Goal: Task Accomplishment & Management: Use online tool/utility

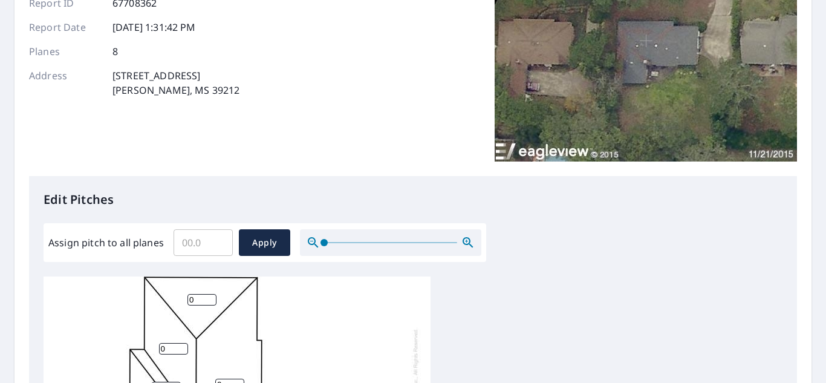
scroll to position [303, 0]
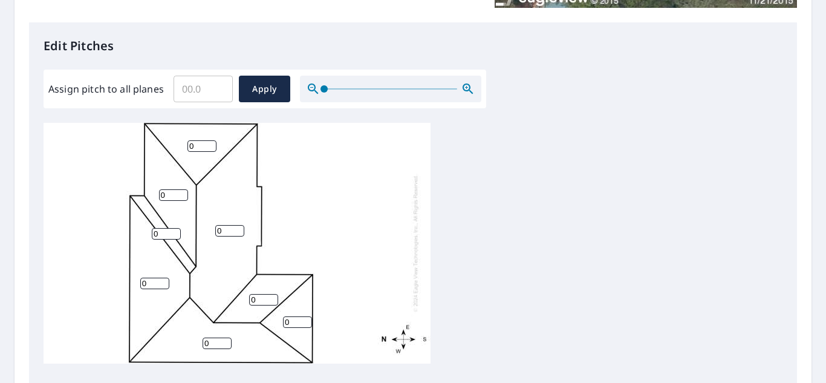
click at [201, 99] on input "Assign pitch to all planes" at bounding box center [203, 89] width 59 height 34
type input "4"
click at [269, 91] on span "Apply" at bounding box center [265, 89] width 32 height 15
type input "4"
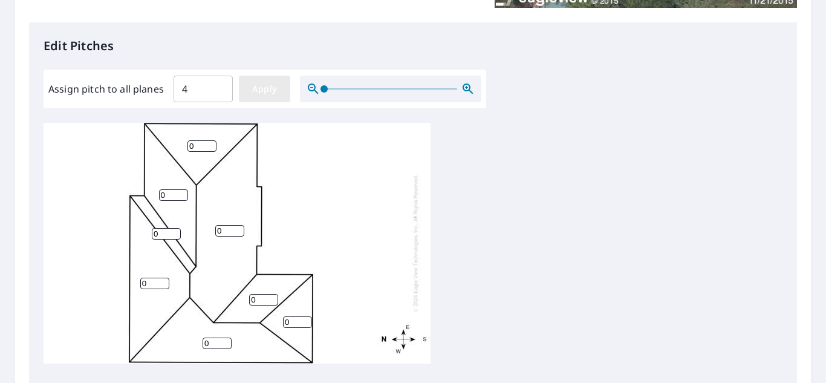
type input "4"
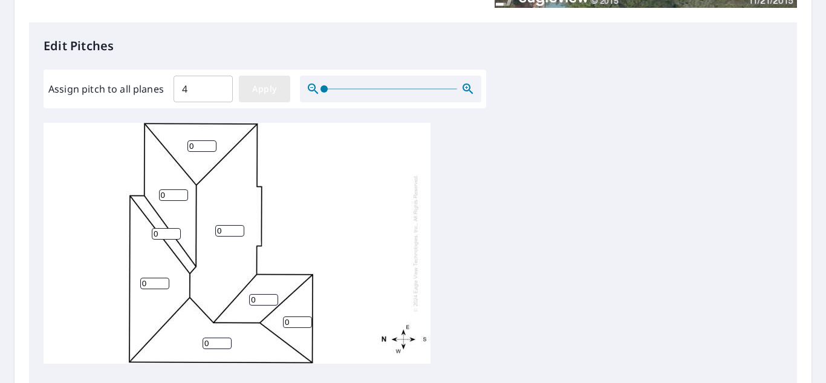
type input "4"
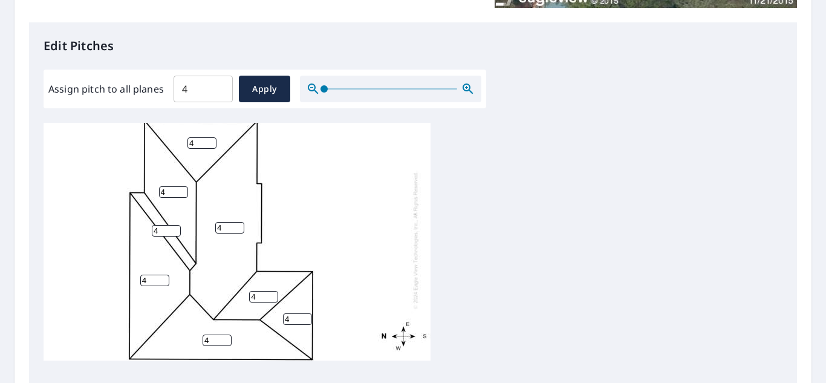
scroll to position [443, 0]
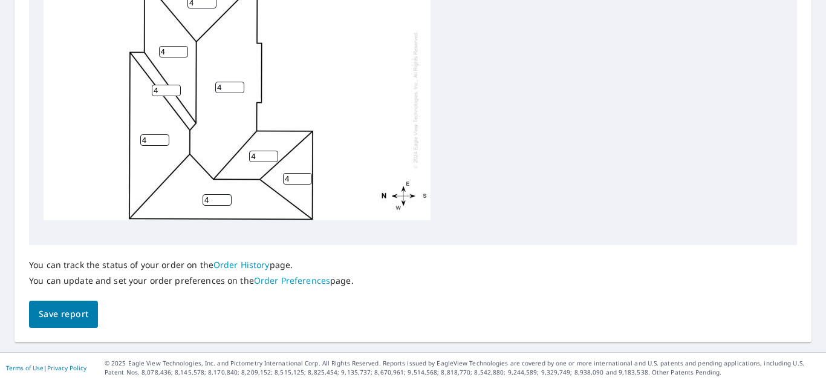
click at [61, 313] on span "Save report" at bounding box center [64, 314] width 50 height 15
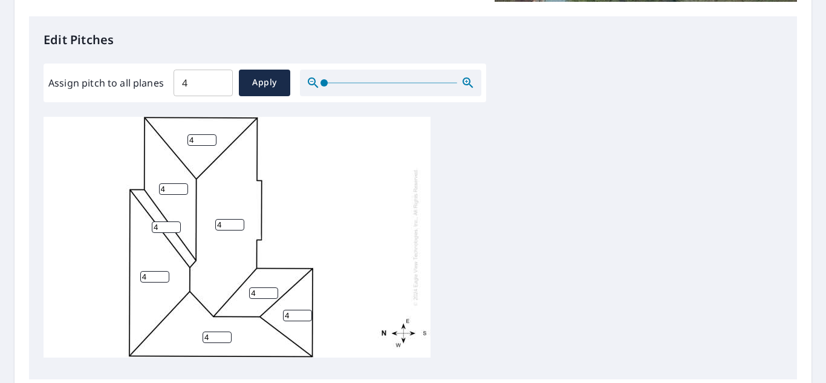
scroll to position [184, 0]
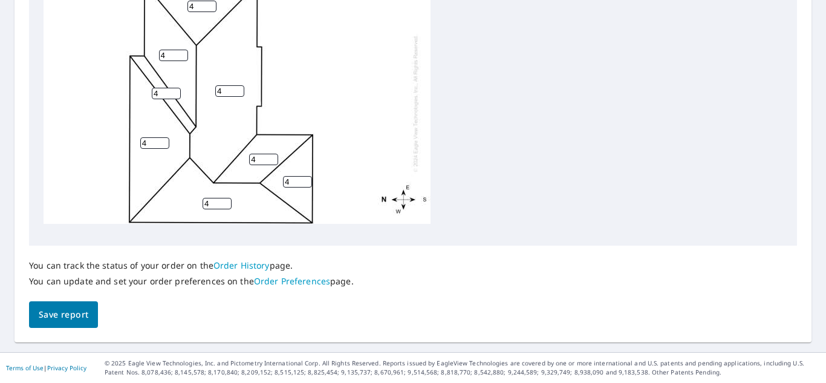
click at [82, 303] on button "Save report" at bounding box center [63, 314] width 69 height 27
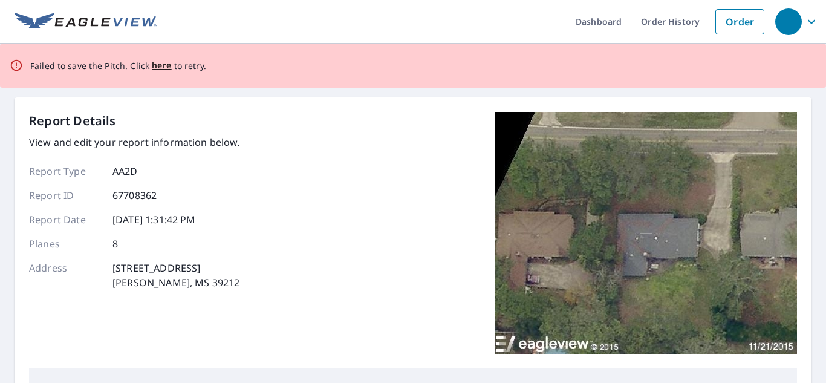
scroll to position [0, 0]
click at [158, 65] on span "here" at bounding box center [162, 66] width 20 height 15
click at [162, 70] on span "here" at bounding box center [162, 66] width 20 height 15
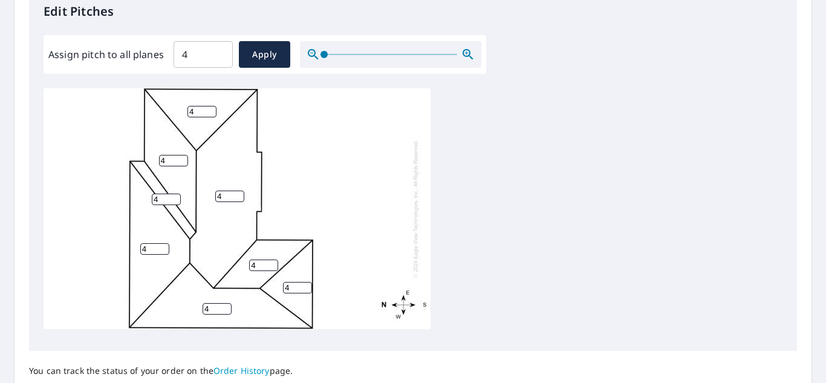
scroll to position [363, 0]
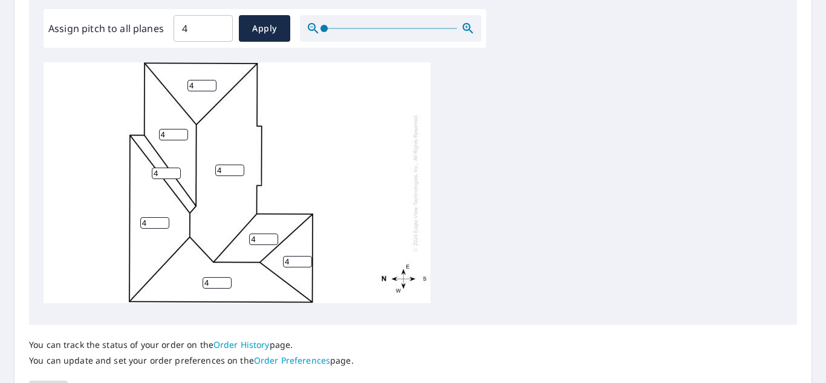
click at [196, 33] on input "4" at bounding box center [203, 28] width 59 height 34
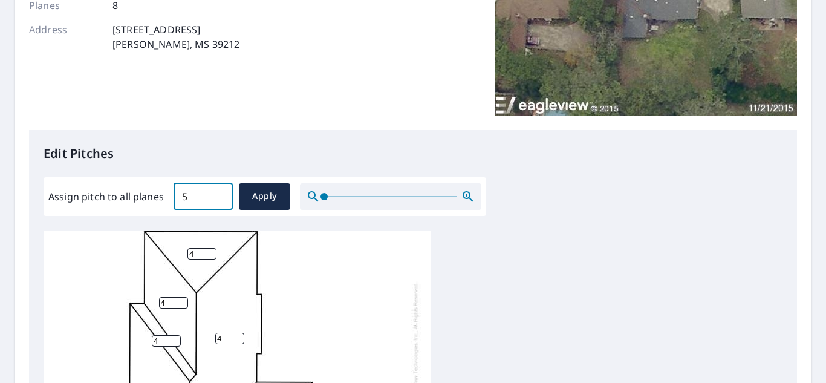
scroll to position [242, 0]
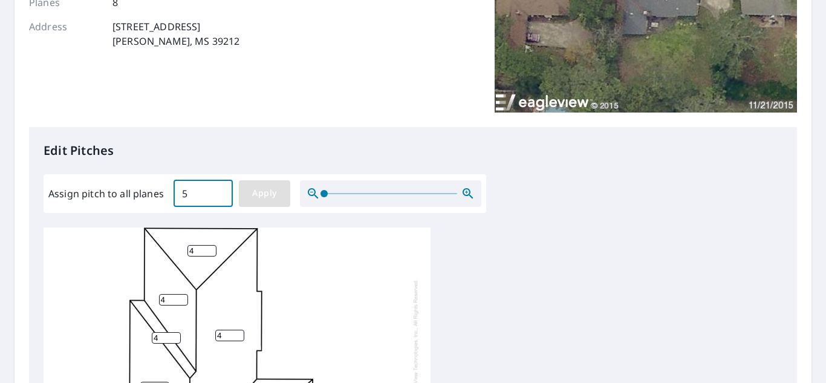
type input "5"
click at [262, 191] on span "Apply" at bounding box center [265, 193] width 32 height 15
type input "5"
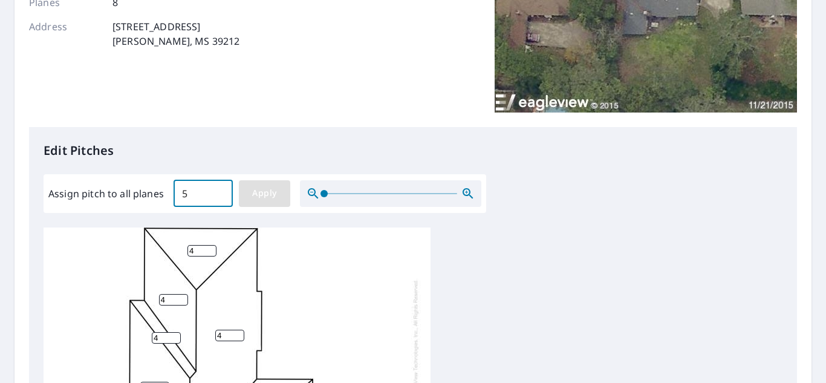
type input "5"
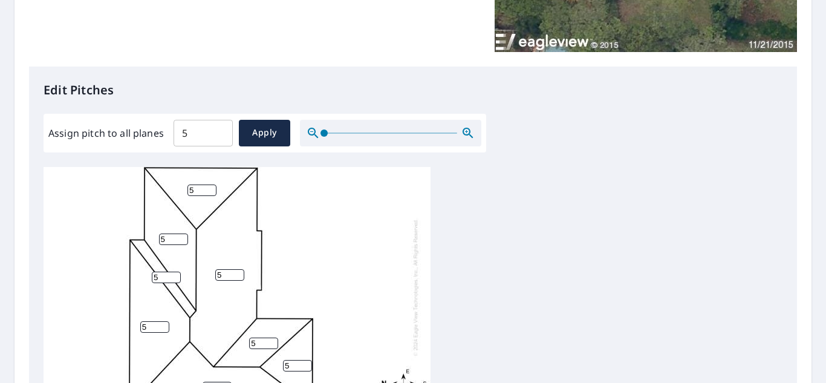
scroll to position [484, 0]
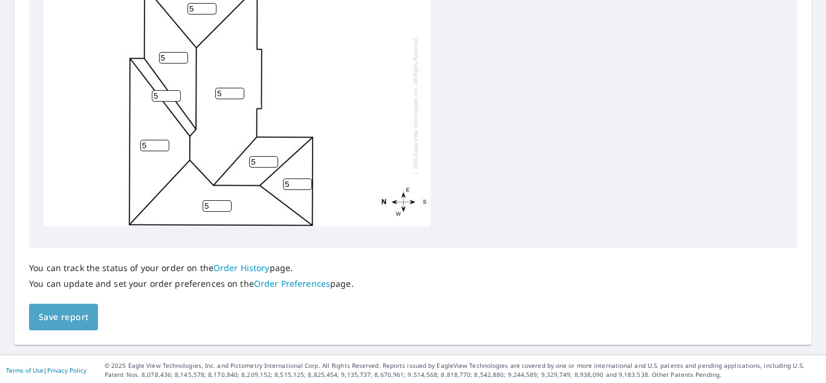
click at [72, 315] on span "Save report" at bounding box center [64, 317] width 50 height 15
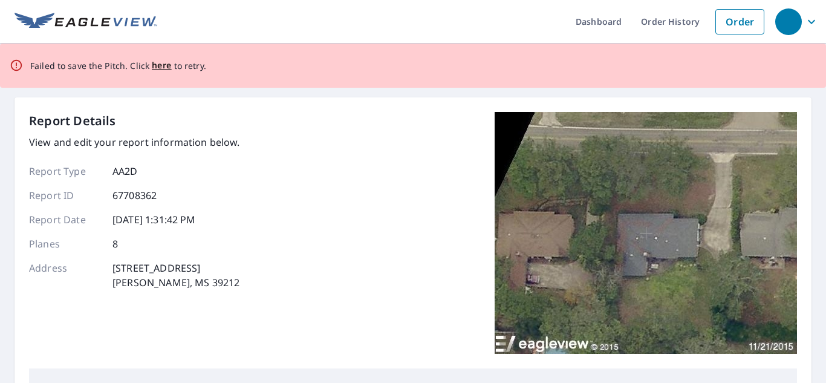
scroll to position [0, 0]
click at [413, 171] on div "Report Details View and edit your report information below. Report Type AA2D Re…" at bounding box center [413, 241] width 768 height 257
click at [156, 62] on span "here" at bounding box center [162, 66] width 20 height 15
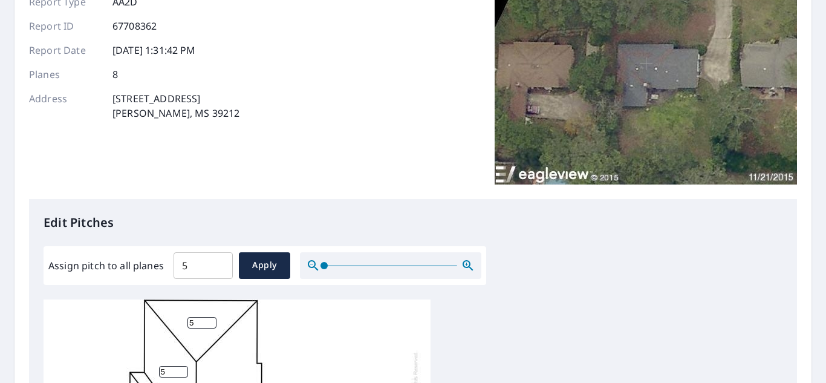
scroll to position [61, 0]
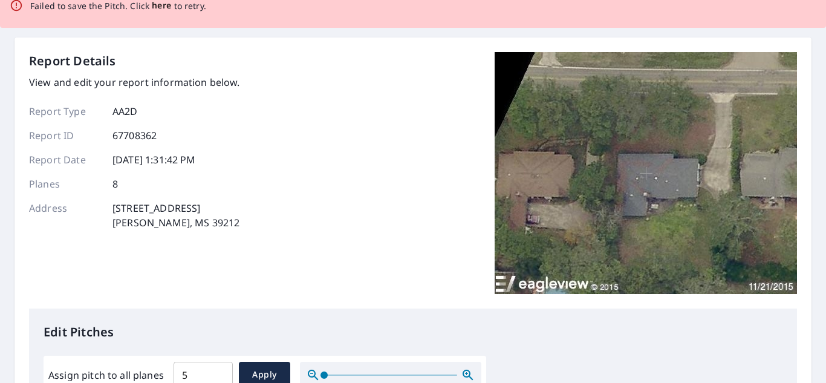
click at [165, 8] on span "here" at bounding box center [162, 5] width 20 height 15
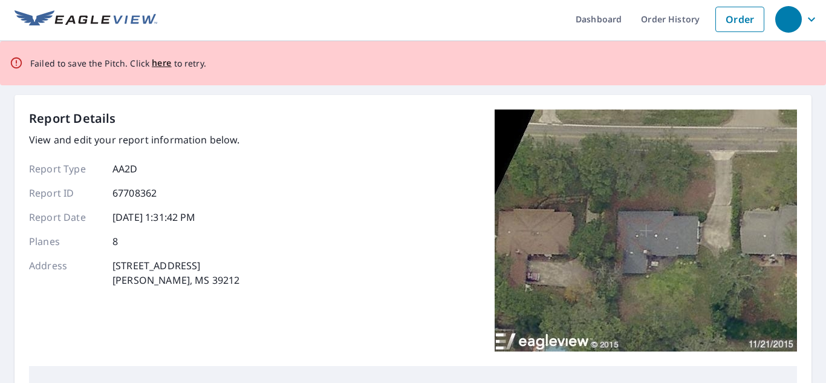
scroll to position [0, 0]
